Goal: Information Seeking & Learning: Learn about a topic

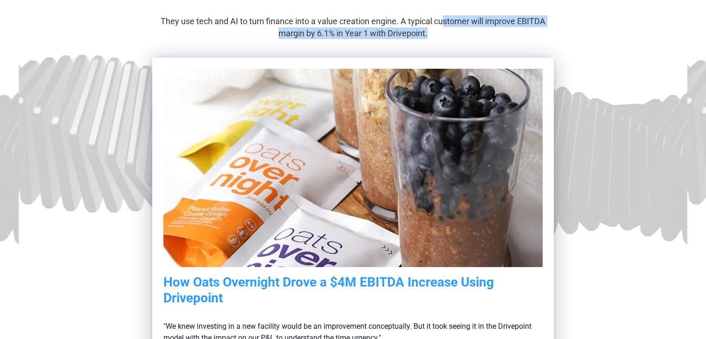
scroll to position [139, 0]
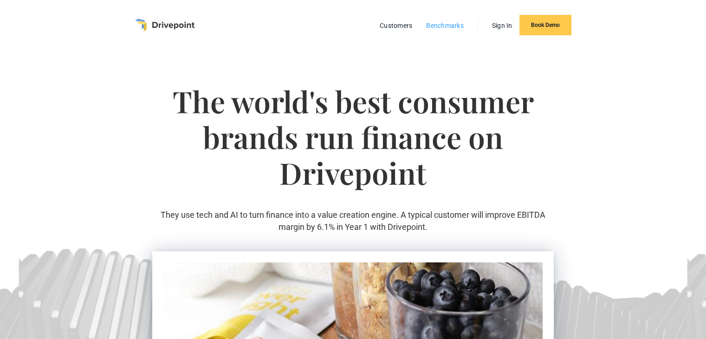
click at [435, 26] on link "Benchmarks" at bounding box center [444, 25] width 47 height 12
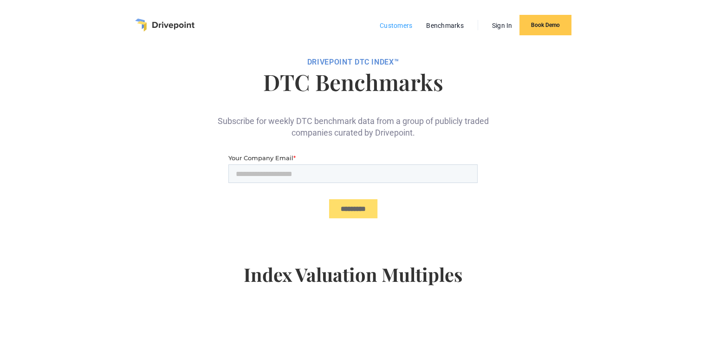
click at [403, 28] on link "Customers" at bounding box center [396, 25] width 42 height 12
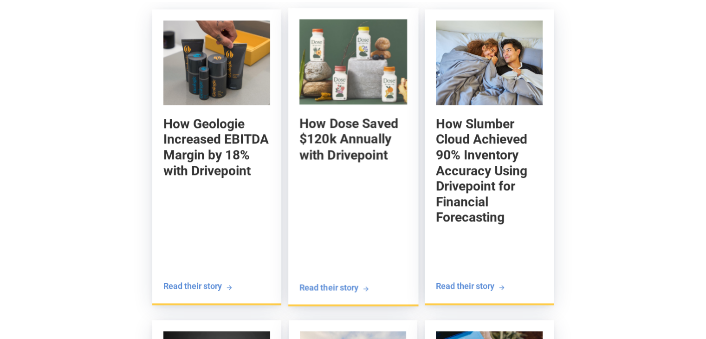
scroll to position [1067, 0]
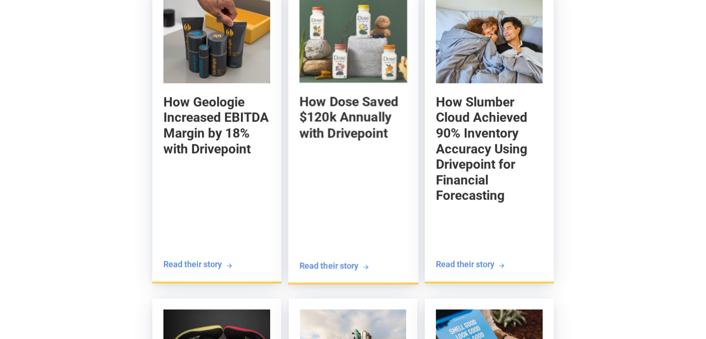
click at [323, 265] on div "Read their story" at bounding box center [328, 265] width 59 height 12
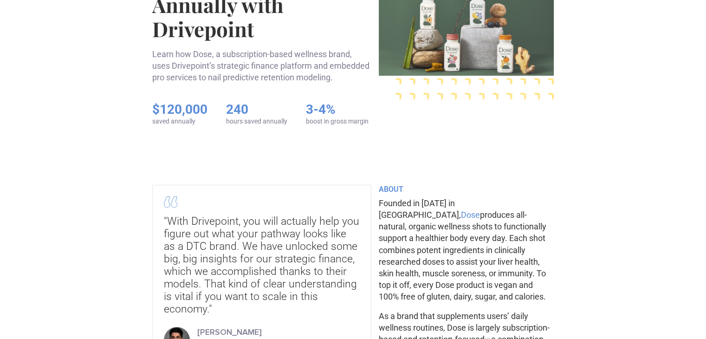
scroll to position [232, 0]
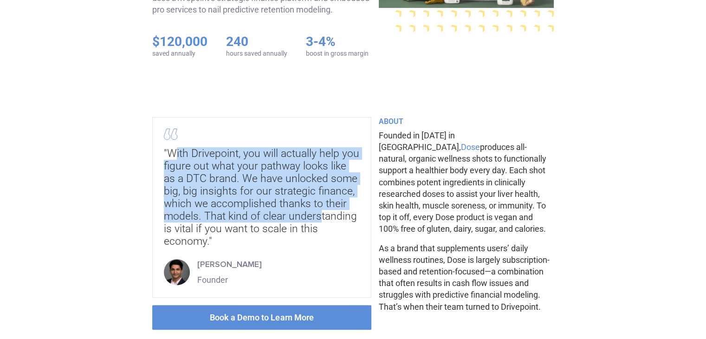
drag, startPoint x: 172, startPoint y: 149, endPoint x: 318, endPoint y: 213, distance: 159.6
click at [318, 213] on div ""With Drivepoint, you will actually help you figure out what your pathway looks…" at bounding box center [261, 197] width 195 height 100
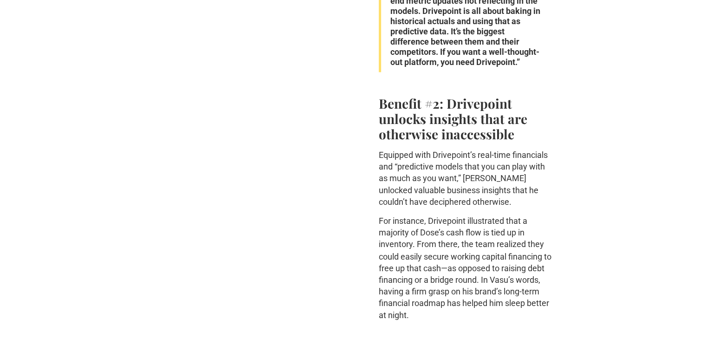
scroll to position [1531, 0]
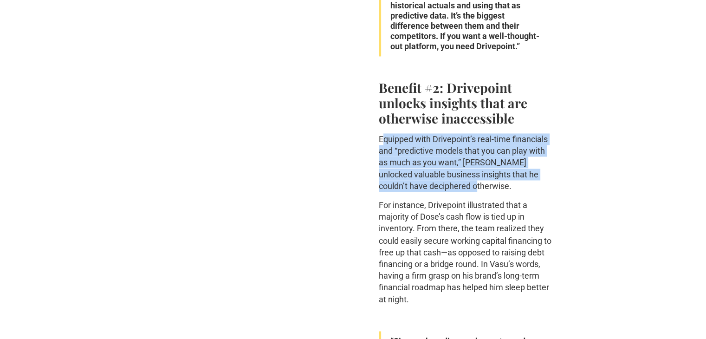
drag, startPoint x: 395, startPoint y: 137, endPoint x: 466, endPoint y: 190, distance: 87.9
click at [466, 190] on p "Equipped with Drivepoint’s real-time financials and “predictive models that you…" at bounding box center [466, 162] width 175 height 58
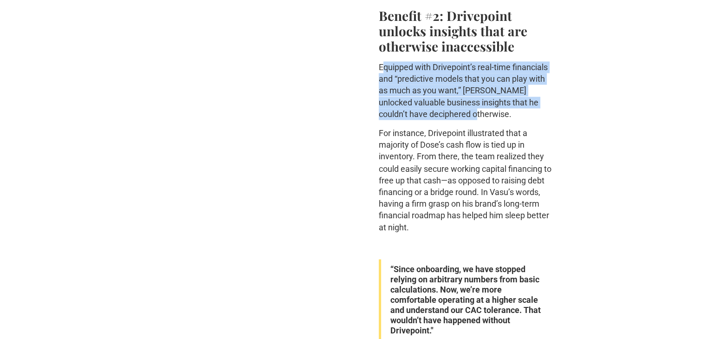
scroll to position [1624, 0]
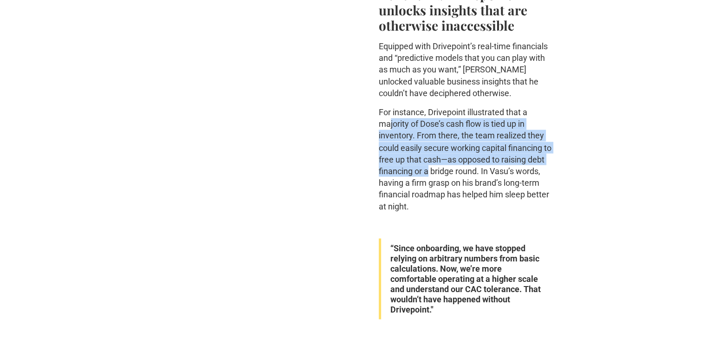
drag, startPoint x: 389, startPoint y: 121, endPoint x: 447, endPoint y: 165, distance: 72.9
click at [447, 165] on p "For instance, Drivepoint illustrated that a majority of Dose’s cash flow is tie…" at bounding box center [466, 158] width 175 height 105
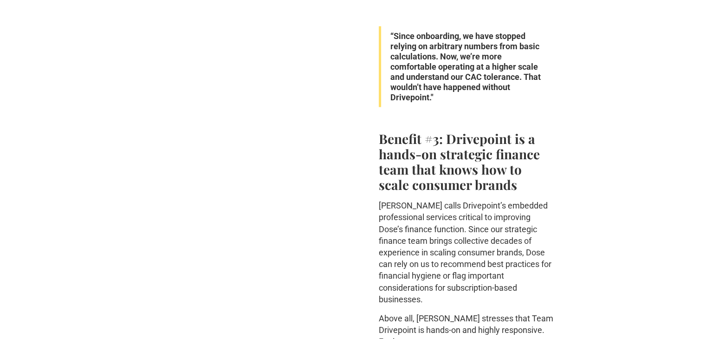
scroll to position [1903, 0]
